Goal: Transaction & Acquisition: Purchase product/service

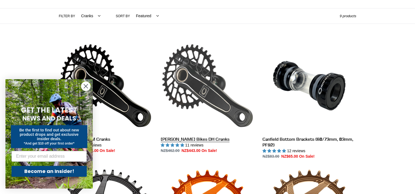
scroll to position [136, 0]
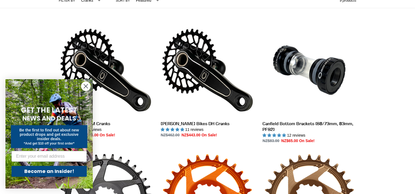
click at [86, 88] on circle "Close dialog" at bounding box center [85, 86] width 9 height 9
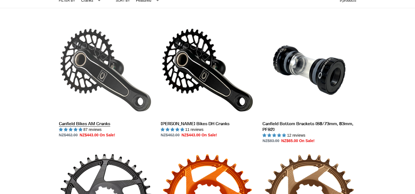
click at [108, 88] on link "Canfield Bikes AM Cranks" at bounding box center [106, 80] width 94 height 115
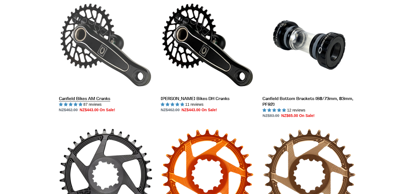
scroll to position [164, 0]
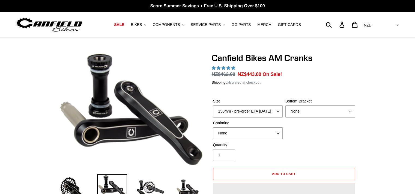
select select "highest-rating"
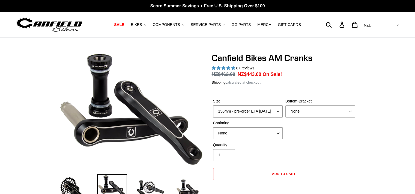
click at [279, 112] on select "150mm - pre-order ETA 9/30/25 155mm - pre-order ETA 9/30/25 160mm - pre-order E…" at bounding box center [248, 111] width 70 height 12
